Goal: Transaction & Acquisition: Book appointment/travel/reservation

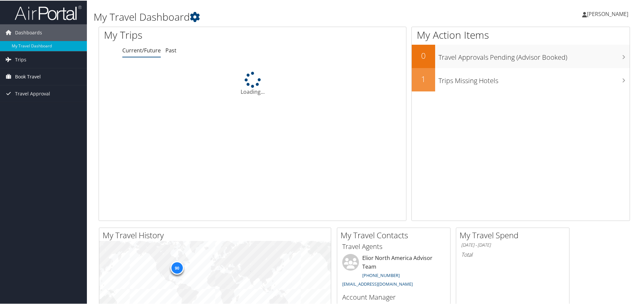
click at [30, 77] on span "Book Travel" at bounding box center [28, 76] width 26 height 17
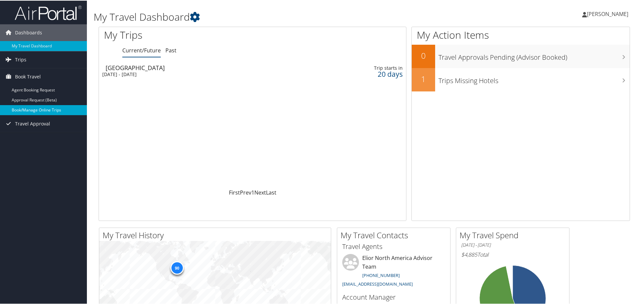
click at [25, 111] on link "Book/Manage Online Trips" at bounding box center [43, 110] width 87 height 10
click at [32, 108] on link "Book/Manage Online Trips" at bounding box center [43, 110] width 87 height 10
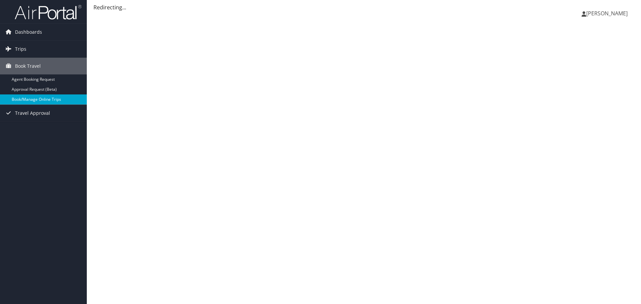
click at [52, 98] on link "Book/Manage Online Trips" at bounding box center [43, 100] width 87 height 10
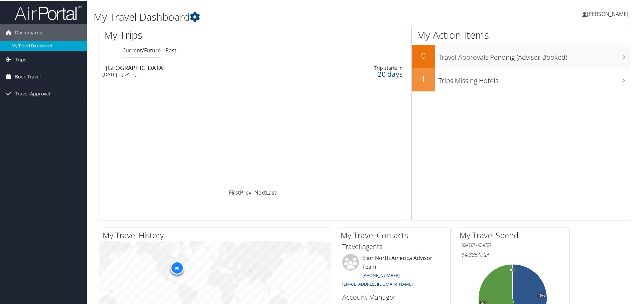
click at [32, 77] on span "Book Travel" at bounding box center [28, 76] width 26 height 17
click at [38, 106] on link "Book/Manage Online Trips" at bounding box center [43, 110] width 87 height 10
